Goal: Information Seeking & Learning: Learn about a topic

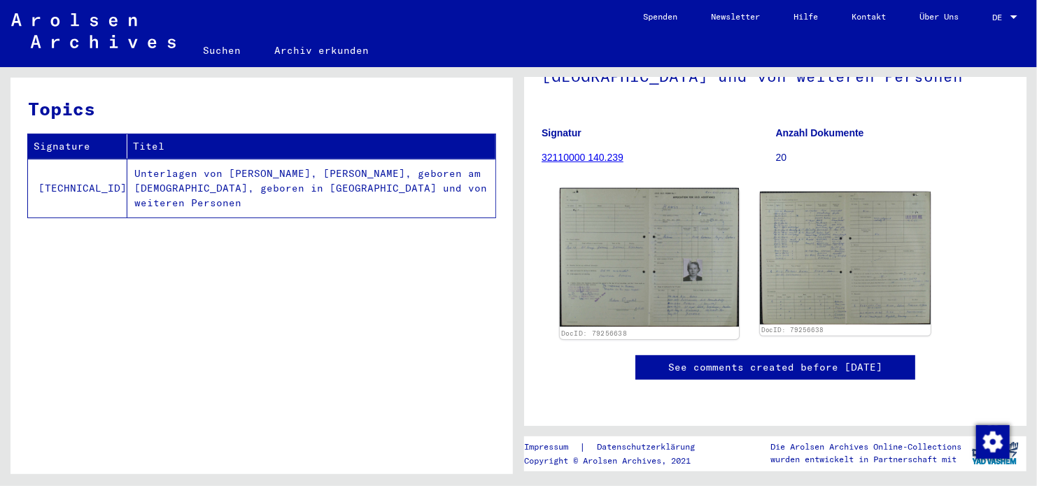
scroll to position [210, 0]
click at [606, 221] on img at bounding box center [649, 257] width 179 height 139
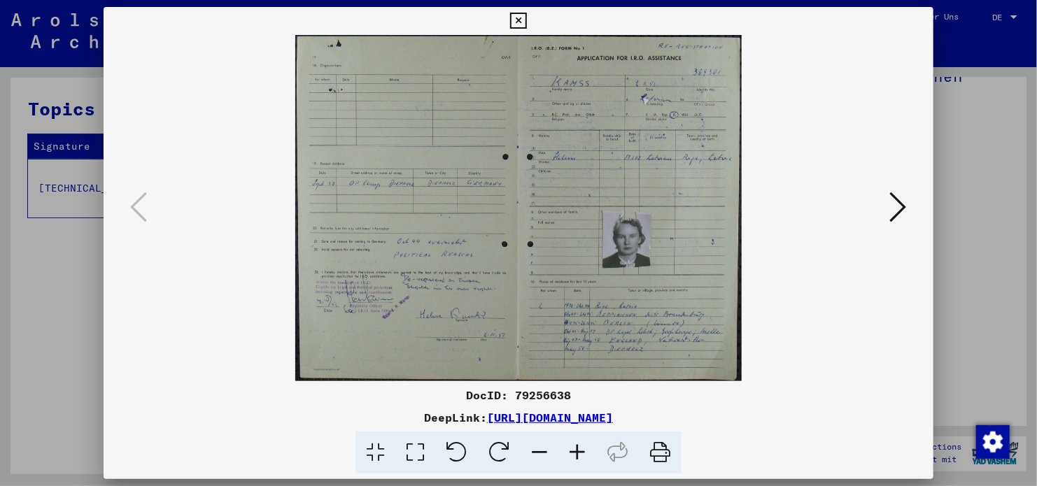
click at [565, 395] on div "DocID: 79256638" at bounding box center [519, 395] width 830 height 17
copy div "79256638"
click at [875, 203] on img at bounding box center [518, 208] width 734 height 346
click at [882, 201] on img at bounding box center [518, 208] width 734 height 346
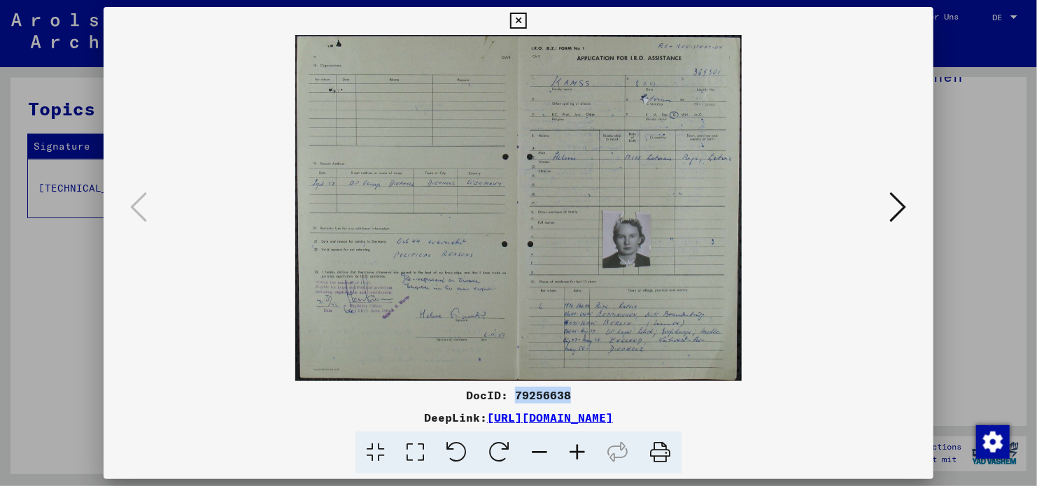
click at [897, 202] on icon at bounding box center [898, 207] width 17 height 34
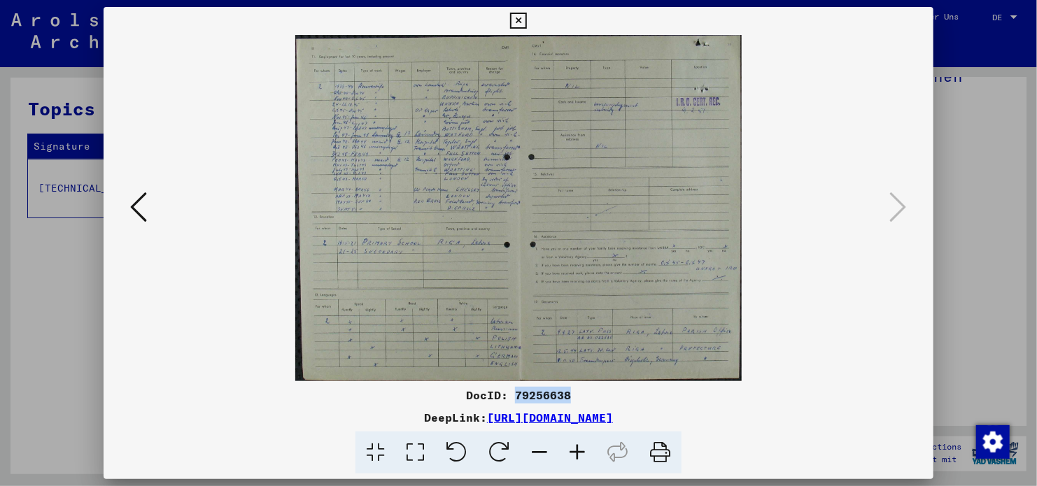
click at [518, 22] on icon at bounding box center [518, 21] width 16 height 17
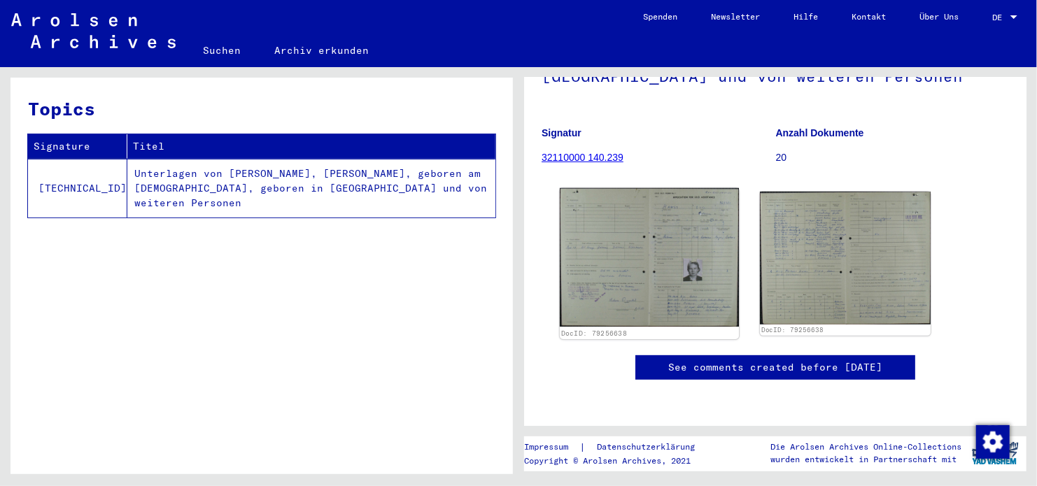
click at [690, 239] on img at bounding box center [649, 257] width 179 height 139
